Goal: Check status

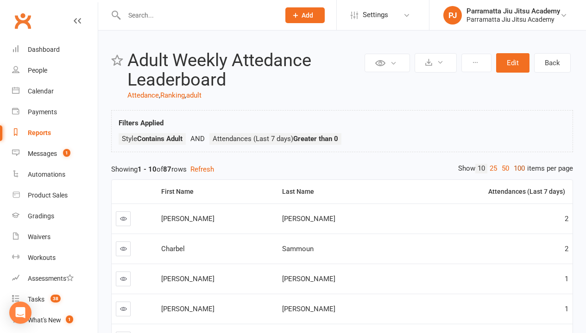
click at [517, 169] on link "100" at bounding box center [519, 169] width 16 height 10
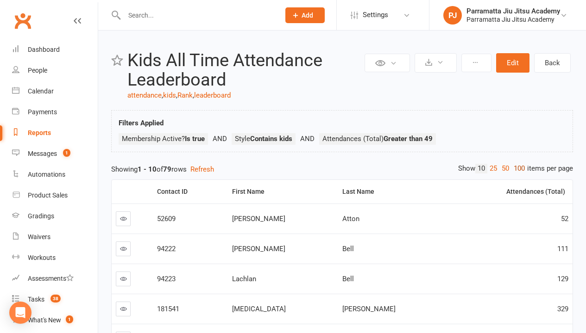
click at [517, 169] on link "100" at bounding box center [519, 169] width 16 height 10
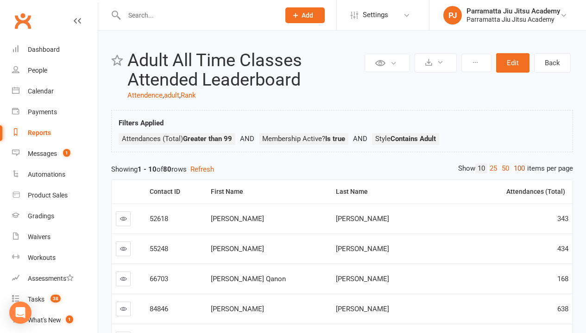
click at [517, 169] on link "100" at bounding box center [519, 169] width 16 height 10
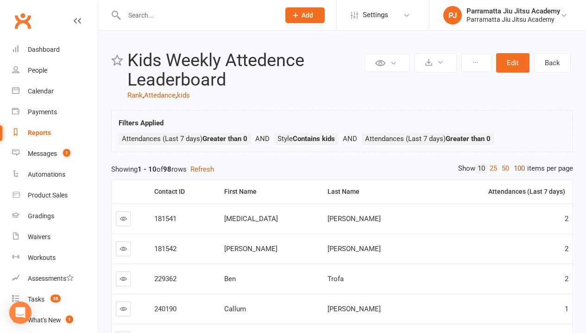
click at [517, 169] on link "100" at bounding box center [519, 169] width 16 height 10
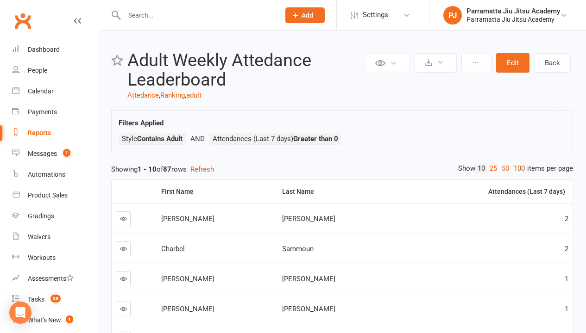
click at [517, 169] on link "100" at bounding box center [519, 169] width 16 height 10
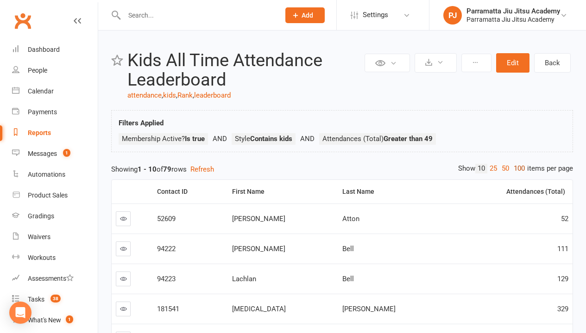
click at [517, 169] on link "100" at bounding box center [519, 169] width 16 height 10
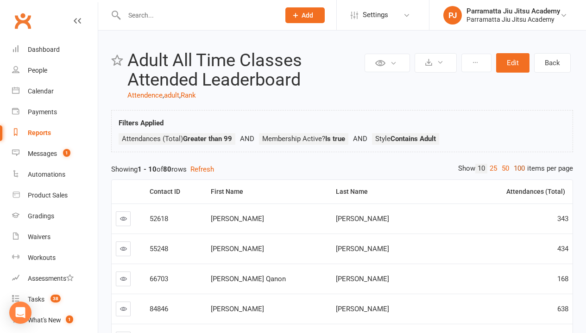
click at [517, 169] on link "100" at bounding box center [519, 169] width 16 height 10
